Goal: Task Accomplishment & Management: Manage account settings

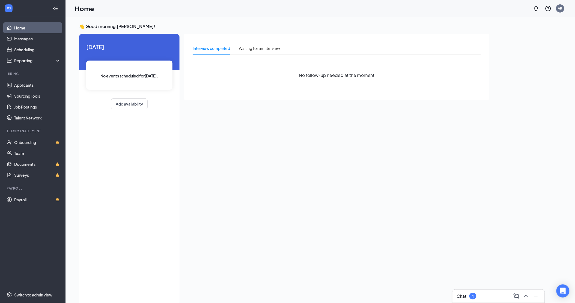
click at [493, 294] on div "Chat 4" at bounding box center [499, 296] width 84 height 9
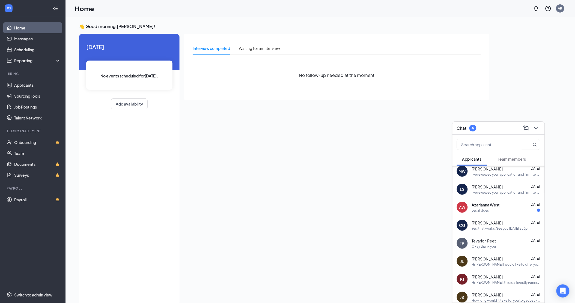
scroll to position [146, 0]
click at [505, 229] on div "Yes, that works. See you [DATE] at 3pm" at bounding box center [501, 230] width 59 height 5
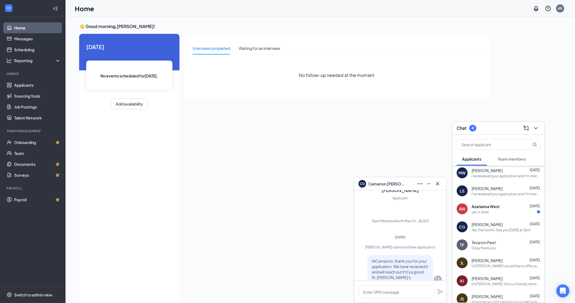
scroll to position [-148, 0]
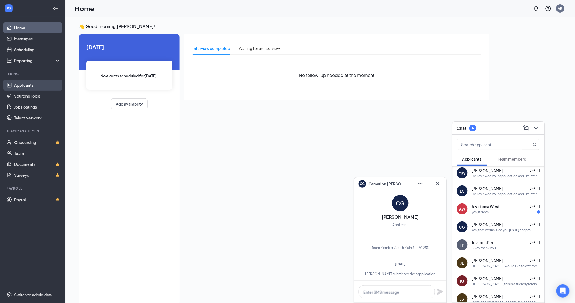
click at [32, 88] on link "Applicants" at bounding box center [37, 85] width 47 height 11
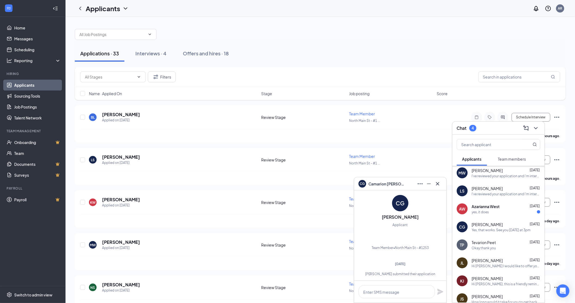
click at [544, 129] on div "Chat 4" at bounding box center [499, 128] width 92 height 13
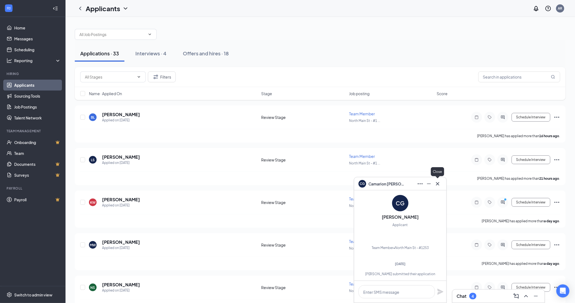
click at [440, 184] on icon "Cross" at bounding box center [438, 184] width 7 height 7
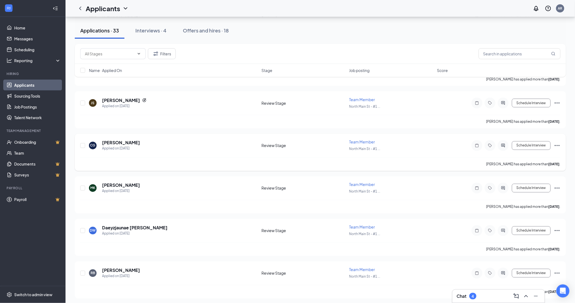
scroll to position [1031, 0]
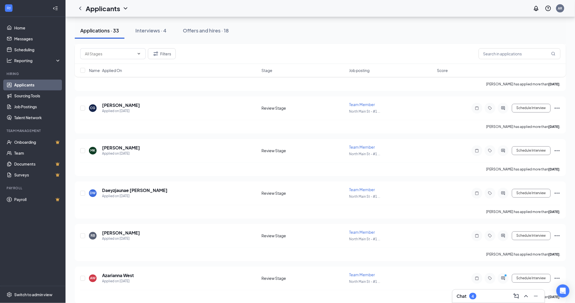
click at [483, 298] on div "Chat 4" at bounding box center [499, 296] width 84 height 9
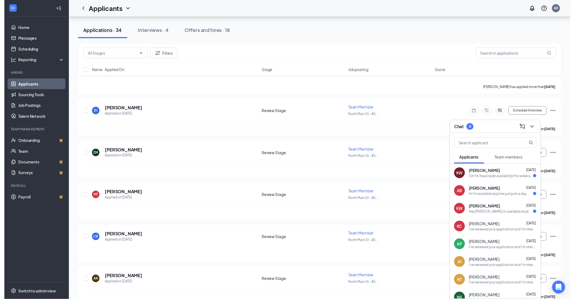
scroll to position [698, 0]
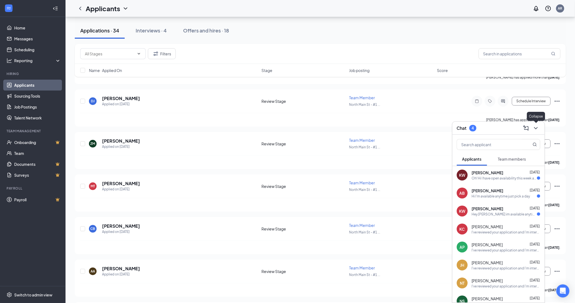
click at [535, 128] on icon "ChevronDown" at bounding box center [536, 128] width 4 height 2
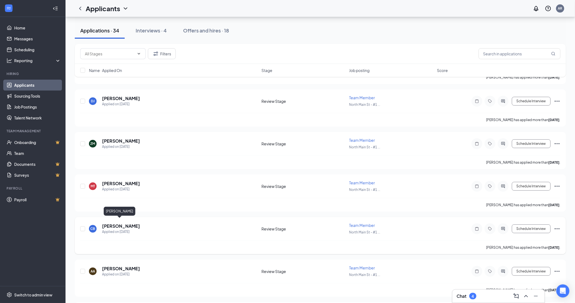
click at [115, 223] on h5 "[PERSON_NAME]" at bounding box center [121, 226] width 38 height 6
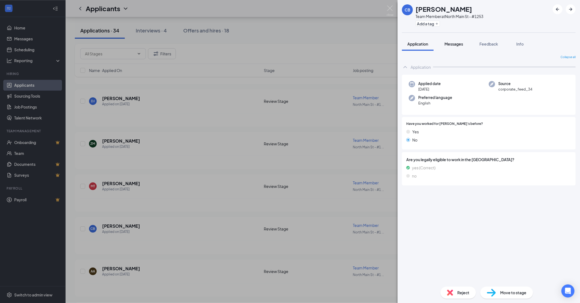
click at [454, 44] on span "Messages" at bounding box center [454, 44] width 19 height 5
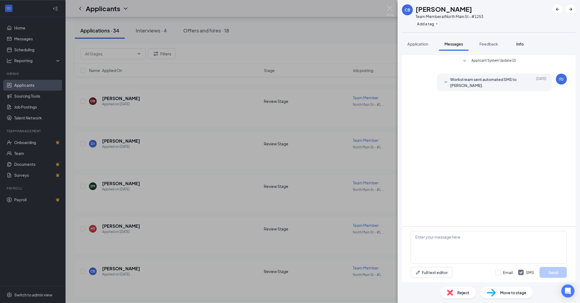
click at [519, 45] on span "Info" at bounding box center [519, 44] width 7 height 5
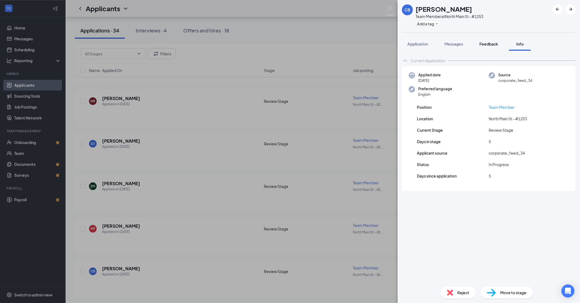
click at [487, 44] on span "Feedback" at bounding box center [489, 44] width 19 height 5
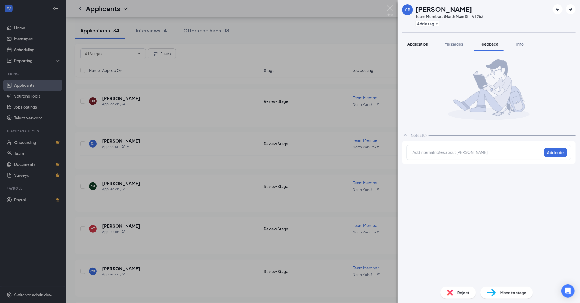
click at [425, 45] on span "Application" at bounding box center [417, 44] width 21 height 5
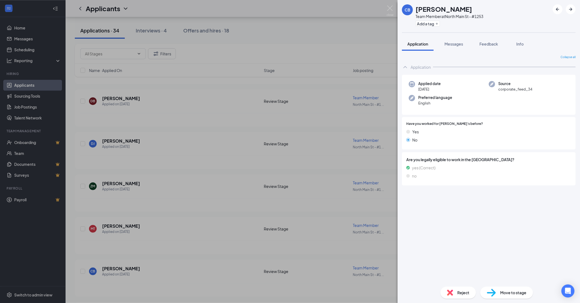
drag, startPoint x: 216, startPoint y: 113, endPoint x: 244, endPoint y: 241, distance: 131.1
click at [216, 113] on div "CB [PERSON_NAME] Team Member at [GEOGRAPHIC_DATA] St - #1253 Add a tag Applicat…" at bounding box center [290, 151] width 580 height 303
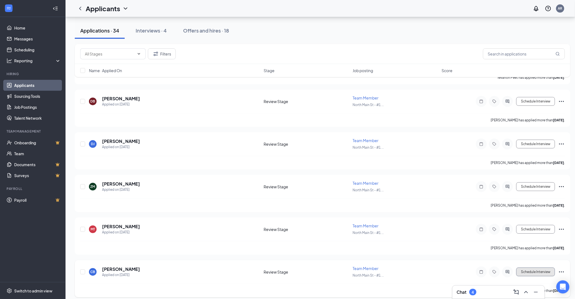
click at [538, 267] on button "Schedule Interview" at bounding box center [536, 271] width 39 height 9
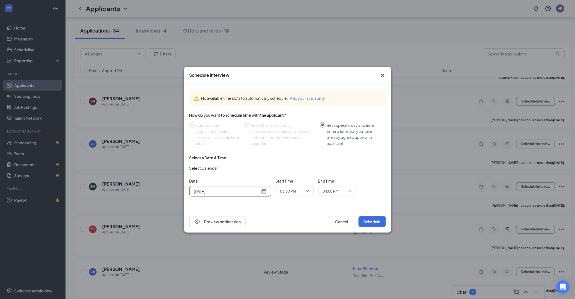
click at [243, 190] on input "[DATE]" at bounding box center [227, 191] width 66 height 6
type input "[DATE]"
click at [237, 169] on div "28" at bounding box center [237, 170] width 7 height 7
click at [296, 192] on span "03:30 PM" at bounding box center [288, 191] width 16 height 8
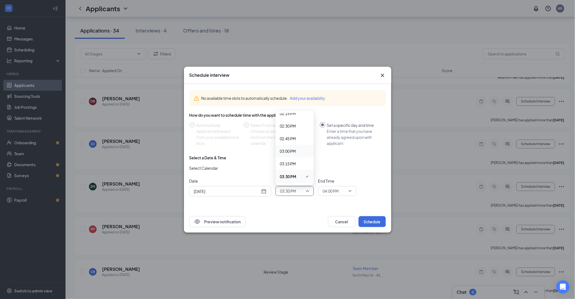
click at [293, 152] on span "03:00 PM" at bounding box center [288, 151] width 16 height 6
click at [341, 193] on span "04:00 PM" at bounding box center [335, 191] width 24 height 8
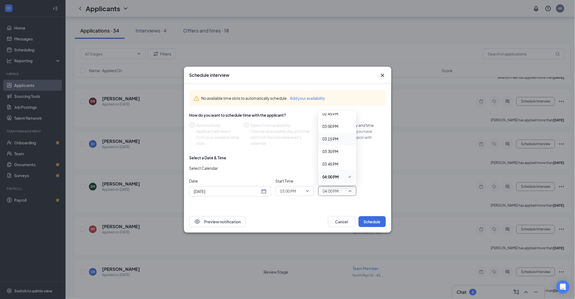
click at [334, 138] on span "03:15 PM" at bounding box center [331, 139] width 16 height 6
click at [377, 221] on button "Schedule" at bounding box center [372, 221] width 27 height 11
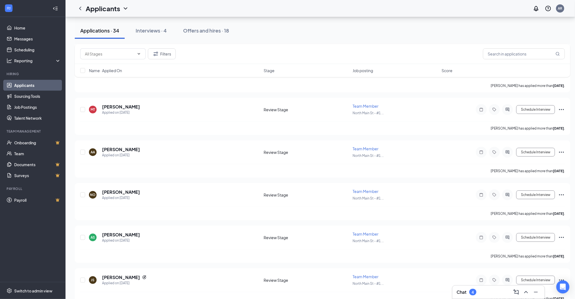
scroll to position [819, 0]
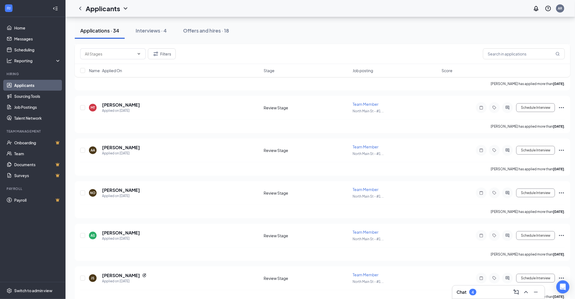
click at [505, 293] on div "Chat 4" at bounding box center [499, 292] width 84 height 9
